Goal: Information Seeking & Learning: Learn about a topic

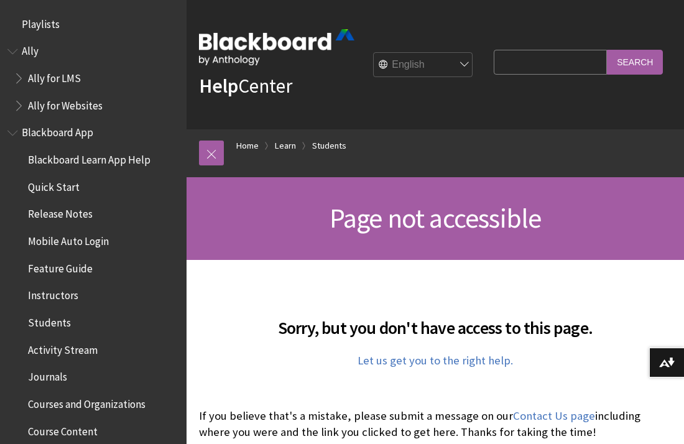
scroll to position [118, 0]
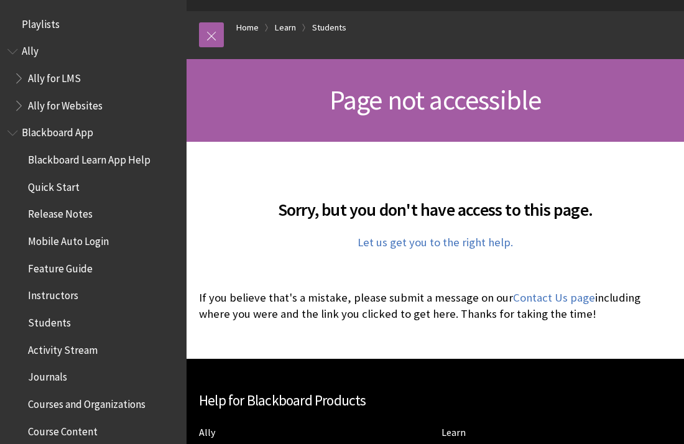
scroll to position [118, 0]
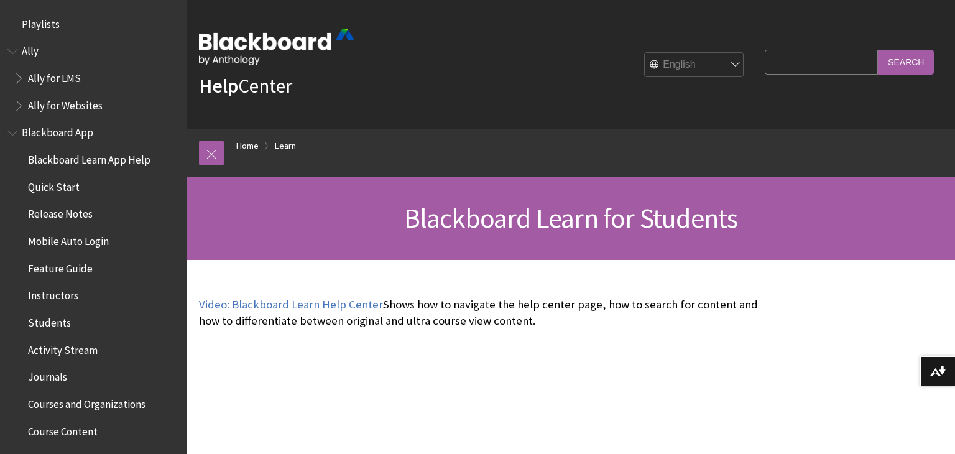
click at [275, 42] on img at bounding box center [276, 47] width 155 height 36
click at [282, 44] on img at bounding box center [276, 47] width 155 height 36
click at [242, 145] on link "Home" at bounding box center [247, 146] width 22 height 16
